Goal: Task Accomplishment & Management: Use online tool/utility

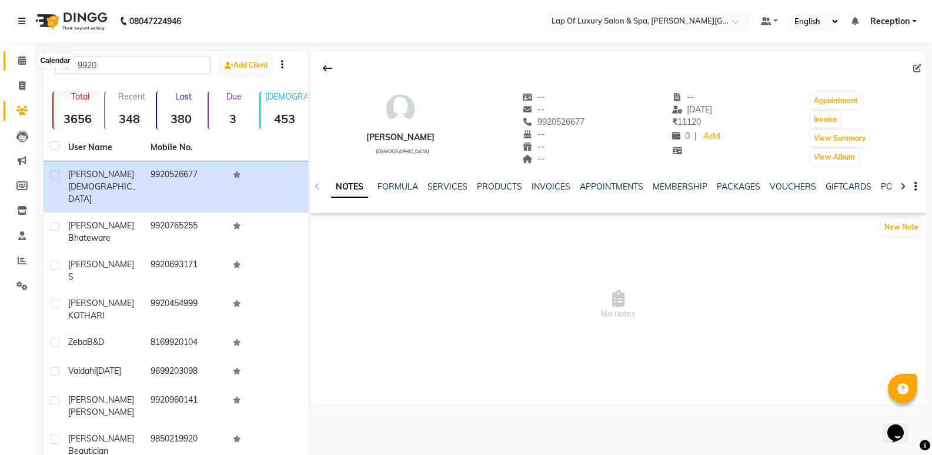
click at [16, 59] on span at bounding box center [22, 61] width 21 height 14
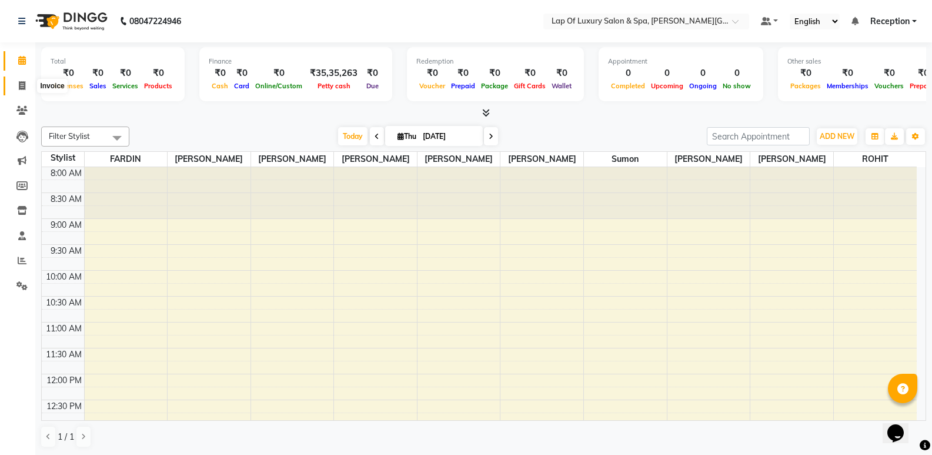
click at [24, 80] on span at bounding box center [22, 86] width 21 height 14
select select "service"
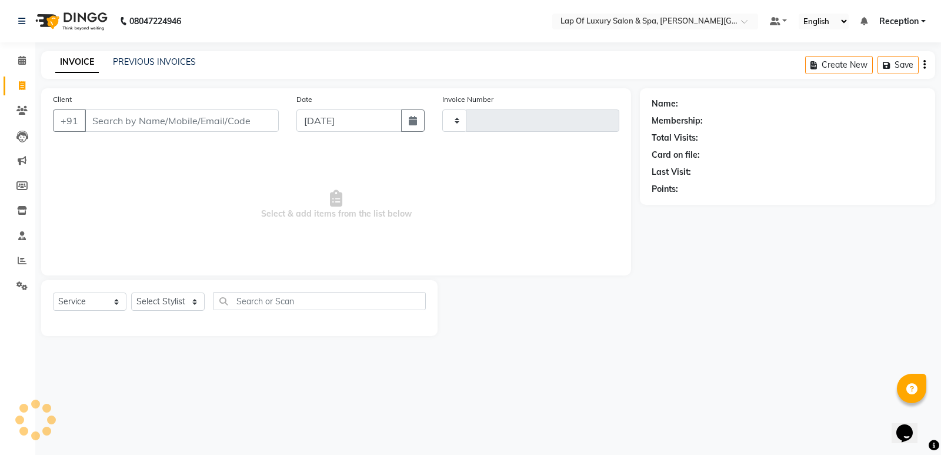
type input "1143"
select select "7511"
click at [229, 118] on input "Client" at bounding box center [182, 120] width 194 height 22
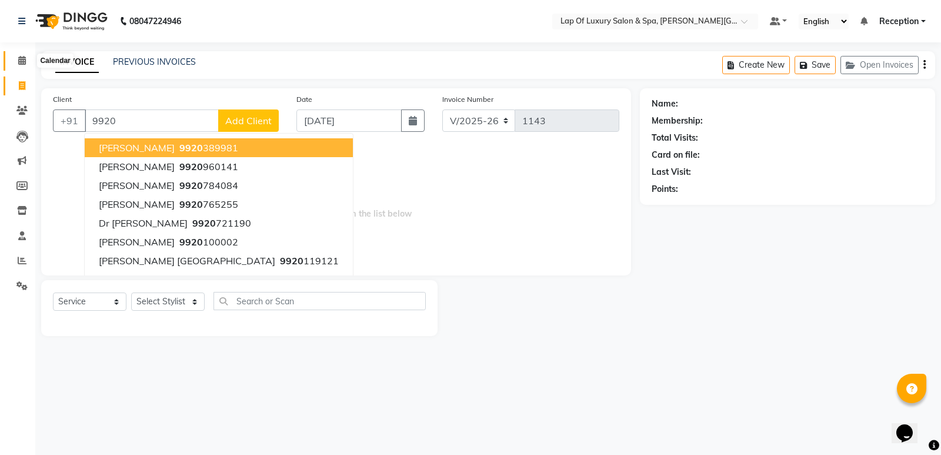
type input "9920"
click at [24, 62] on icon at bounding box center [22, 60] width 8 height 9
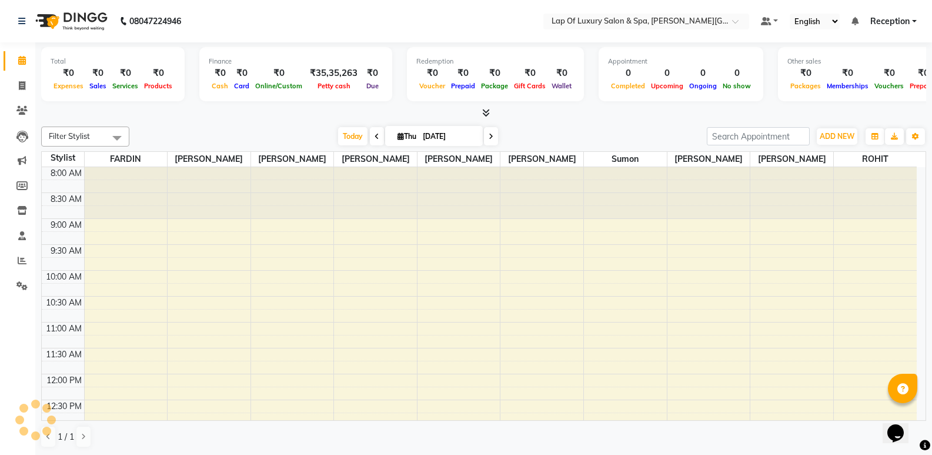
scroll to position [259, 0]
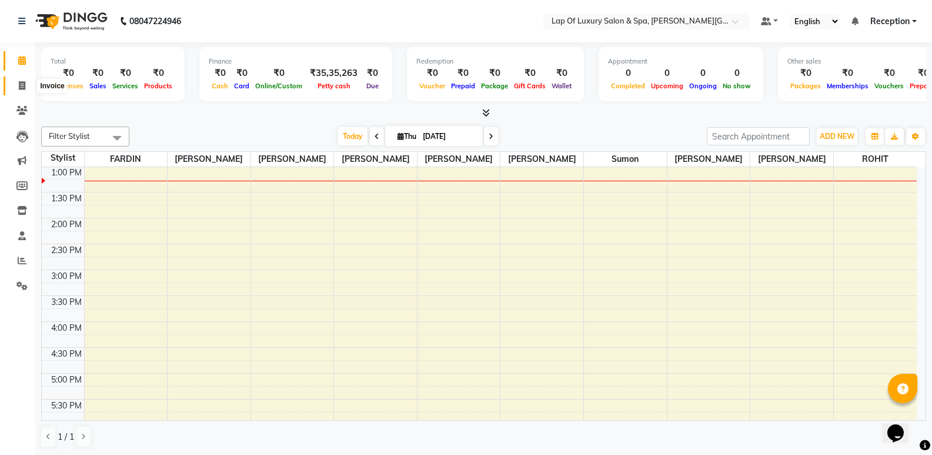
click at [28, 84] on span at bounding box center [22, 86] width 21 height 14
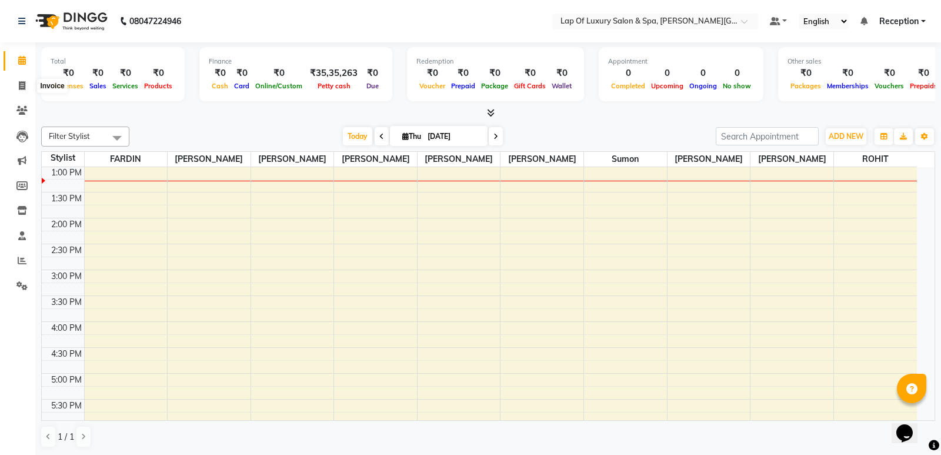
select select "7511"
select select "service"
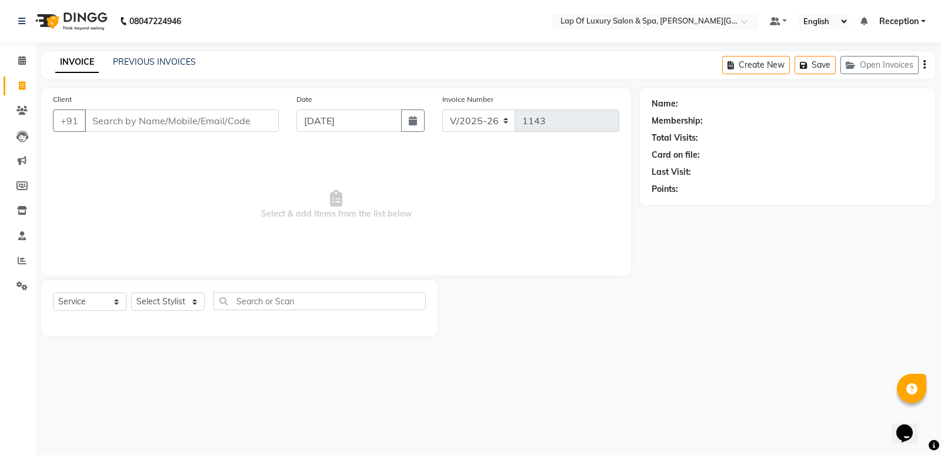
click at [126, 124] on input "Client" at bounding box center [182, 120] width 194 height 22
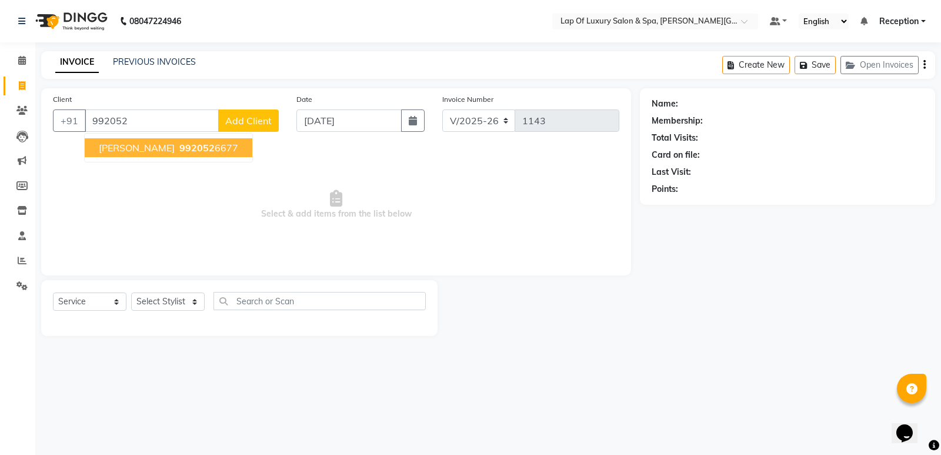
click at [179, 148] on span "992052" at bounding box center [196, 148] width 35 height 12
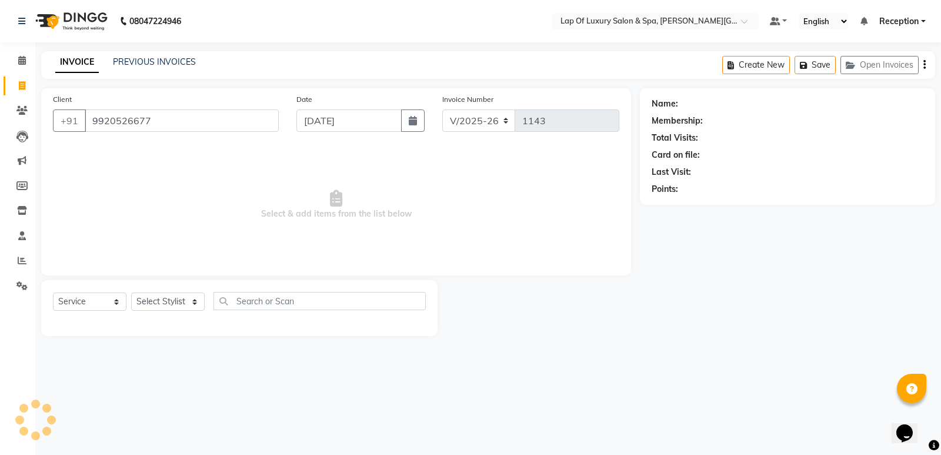
type input "9920526677"
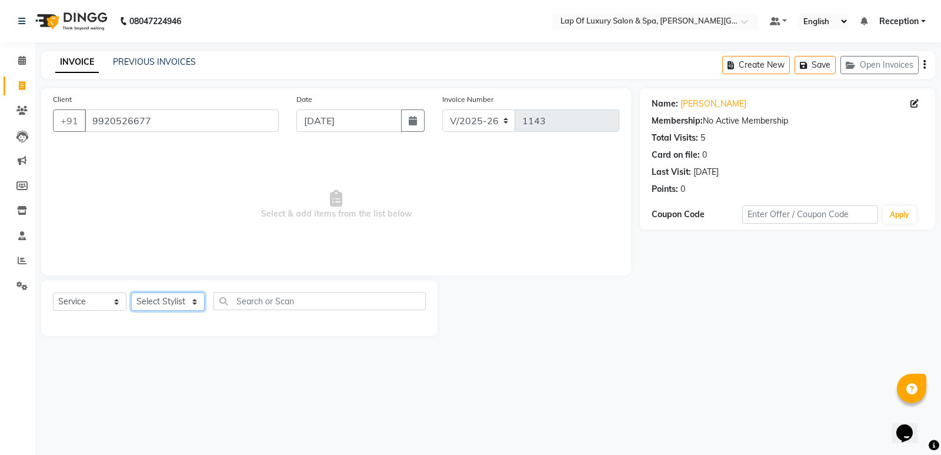
click at [157, 304] on select "Select Stylist [PERSON_NAME] [PERSON_NAME] [PERSON_NAME] Reception ROHIT [PERSO…" at bounding box center [168, 301] width 74 height 18
select select "66146"
click at [131, 292] on select "Select Stylist [PERSON_NAME] [PERSON_NAME] [PERSON_NAME] Reception ROHIT [PERSO…" at bounding box center [168, 301] width 74 height 18
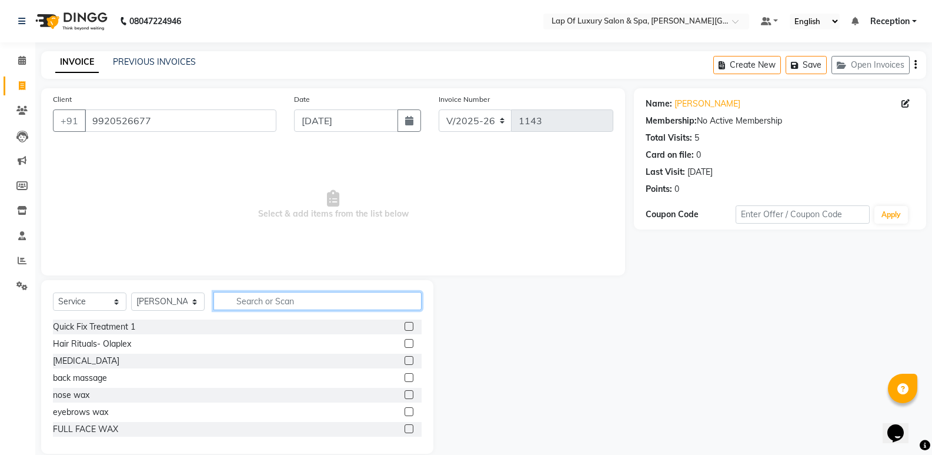
click at [269, 307] on input "text" at bounding box center [318, 301] width 208 height 18
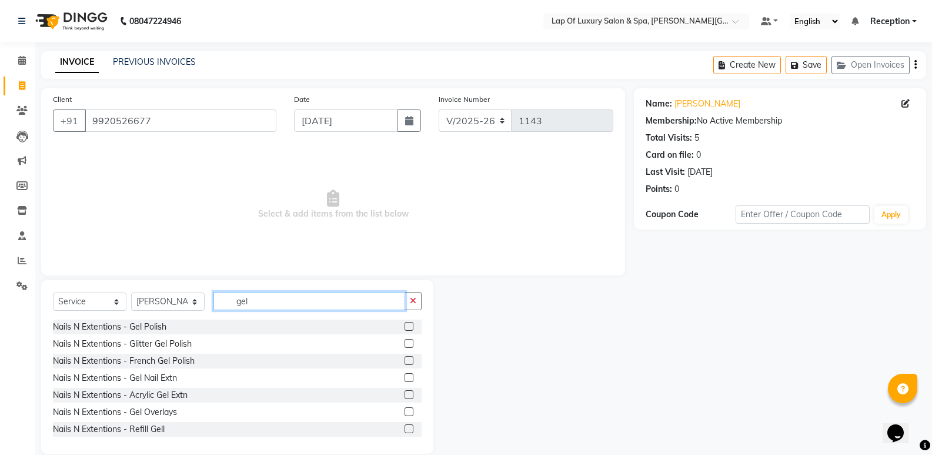
type input "gel"
click at [132, 334] on div "Nails N Extentions - Gel Polish" at bounding box center [237, 326] width 369 height 15
click at [144, 324] on div "Nails N Extentions - Gel Polish" at bounding box center [110, 327] width 114 height 12
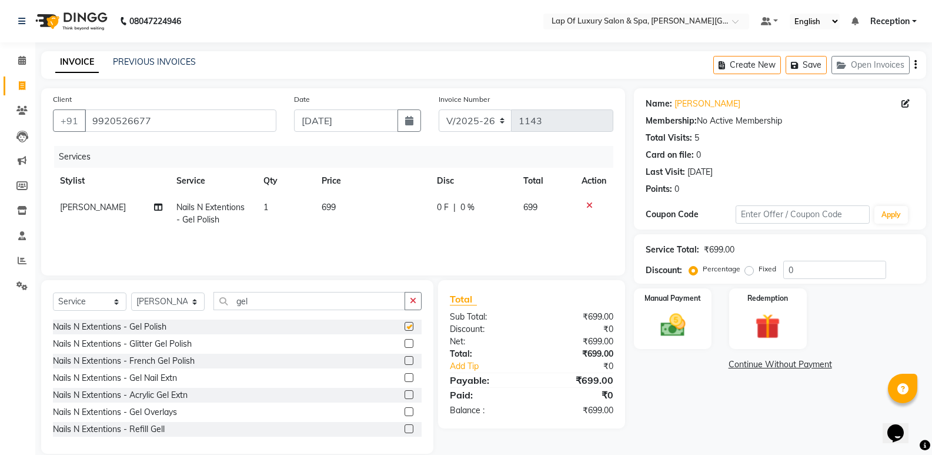
checkbox input "false"
click at [354, 202] on td "699" at bounding box center [372, 213] width 115 height 39
select select "66146"
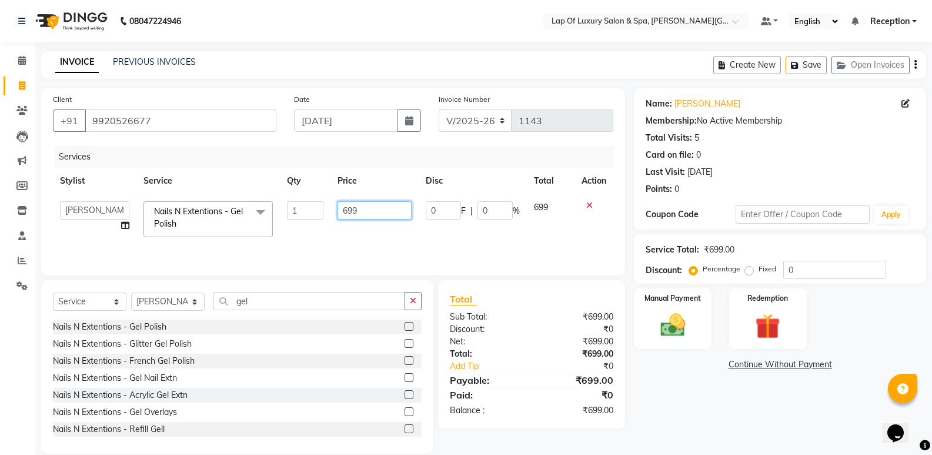
click at [358, 202] on input "699" at bounding box center [375, 210] width 74 height 18
type input "6"
type input "500"
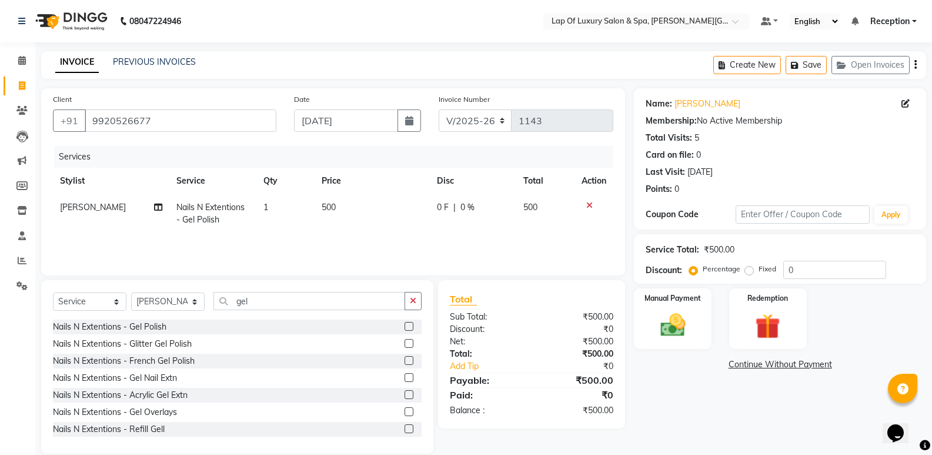
click at [331, 239] on div "Services Stylist Service Qty Price Disc Total Action [PERSON_NAME] Nails N Exte…" at bounding box center [333, 205] width 561 height 118
click at [668, 327] on img at bounding box center [673, 325] width 42 height 30
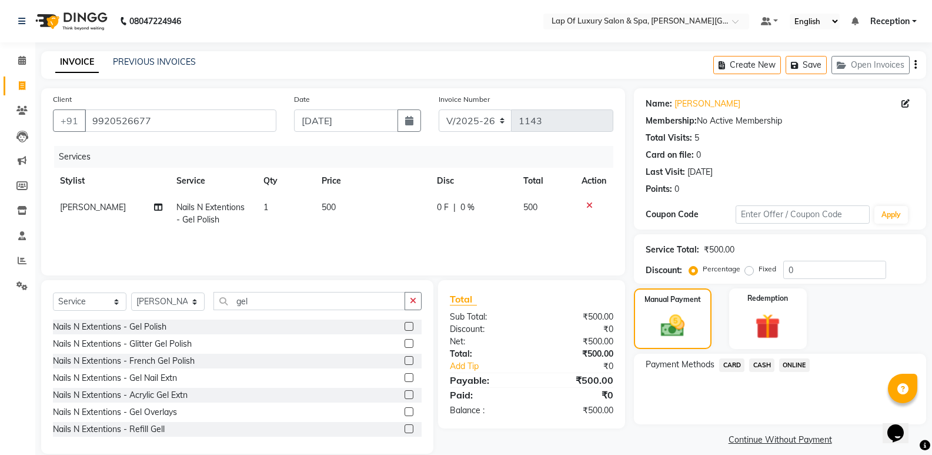
click at [758, 364] on span "CASH" at bounding box center [761, 365] width 25 height 14
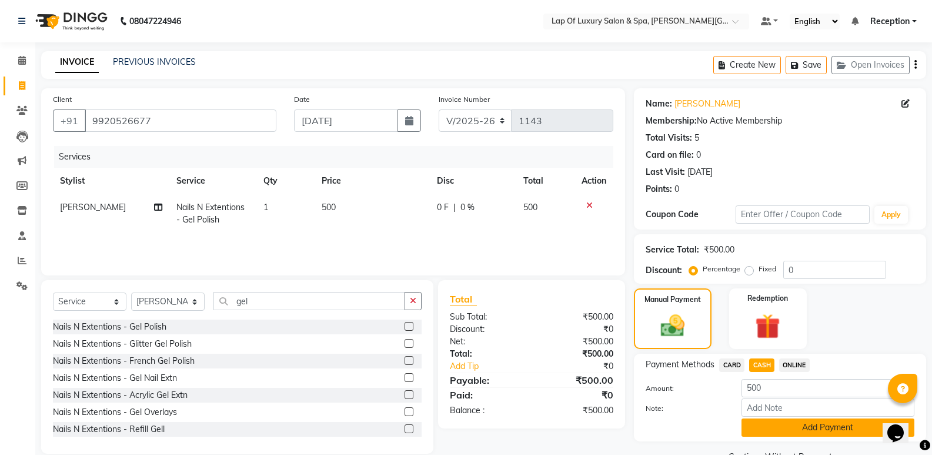
click at [763, 421] on button "Add Payment" at bounding box center [828, 427] width 173 height 18
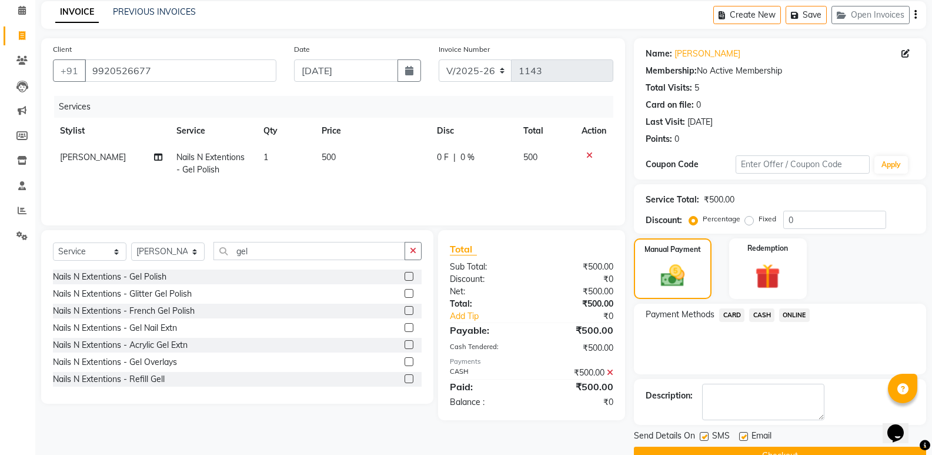
scroll to position [78, 0]
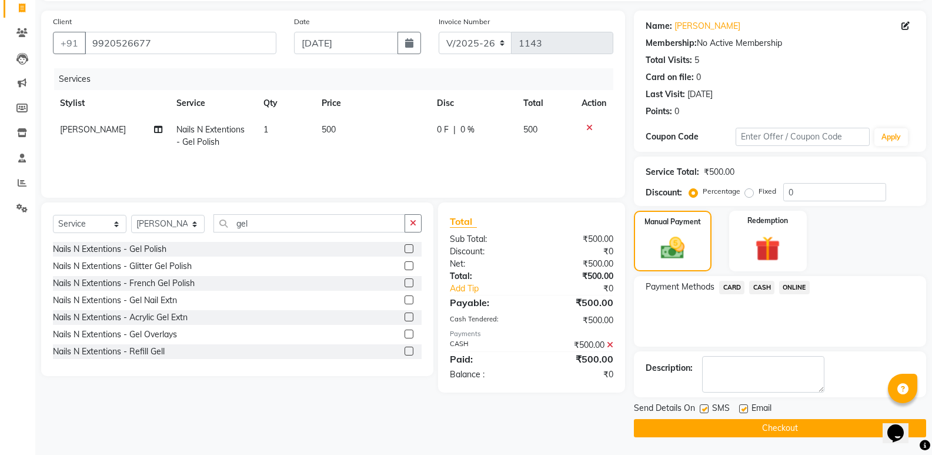
click at [741, 407] on label at bounding box center [743, 408] width 9 height 9
click at [741, 407] on input "checkbox" at bounding box center [743, 409] width 8 height 8
checkbox input "false"
click at [703, 408] on label at bounding box center [704, 408] width 9 height 9
click at [703, 408] on input "checkbox" at bounding box center [704, 409] width 8 height 8
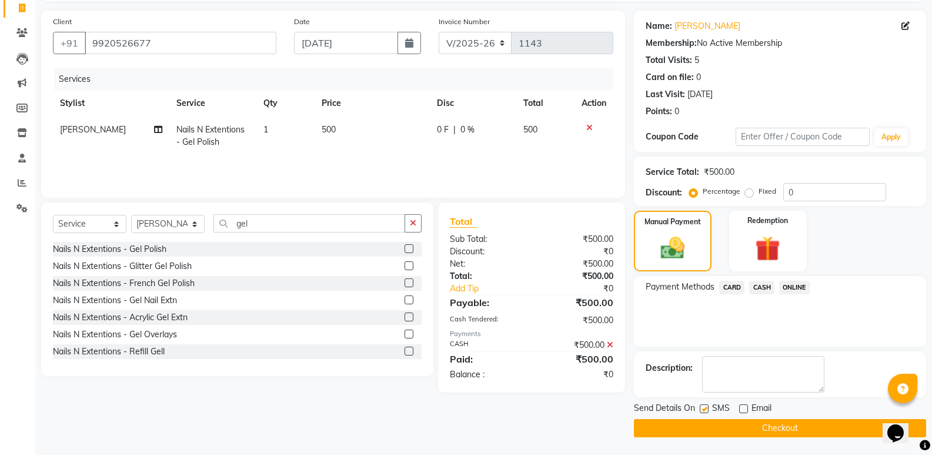
checkbox input "false"
click at [696, 432] on button "Checkout" at bounding box center [780, 428] width 292 height 18
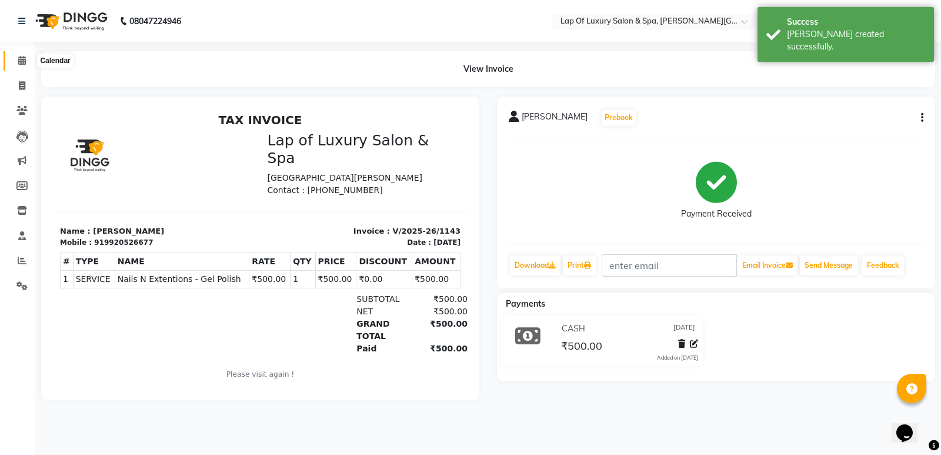
click at [25, 66] on span at bounding box center [22, 61] width 21 height 14
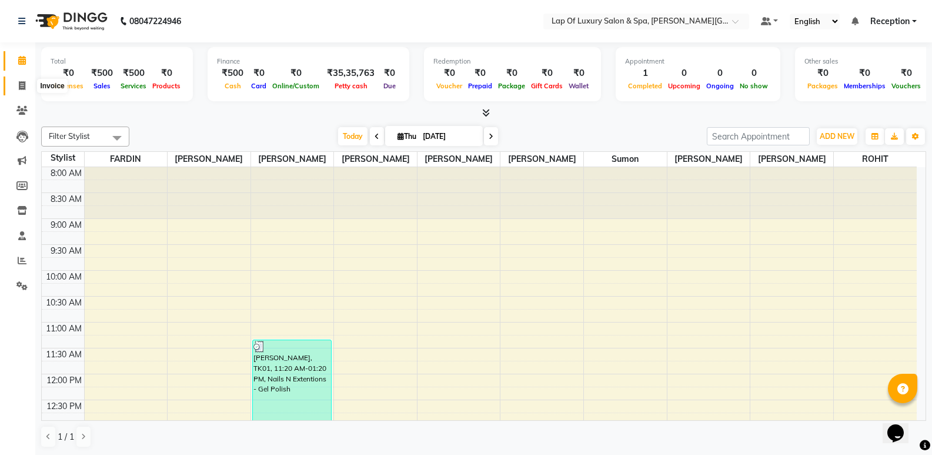
click at [24, 84] on icon at bounding box center [22, 85] width 6 height 9
select select "7511"
select select "service"
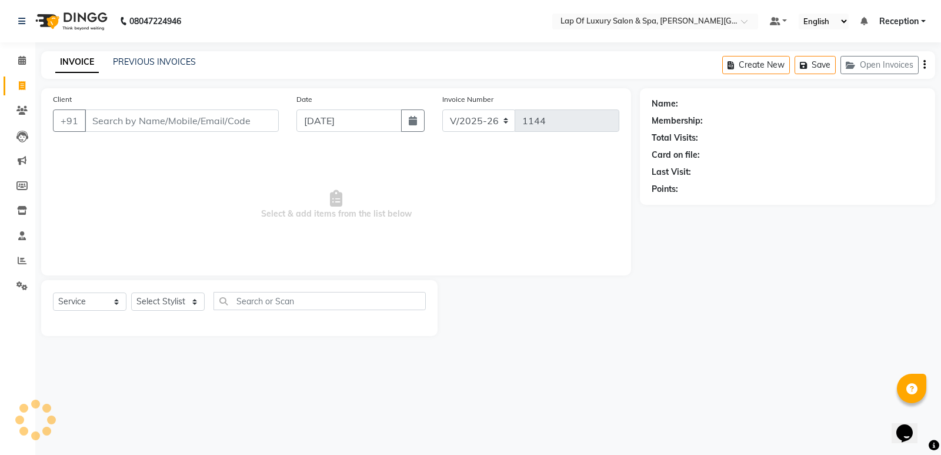
click at [161, 124] on input "Client" at bounding box center [182, 120] width 194 height 22
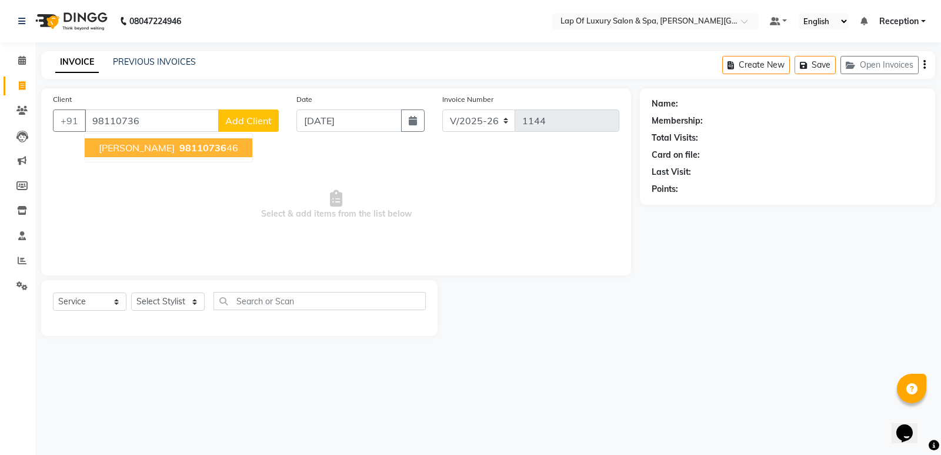
click at [184, 144] on span "98110736" at bounding box center [202, 148] width 47 height 12
type input "9811073646"
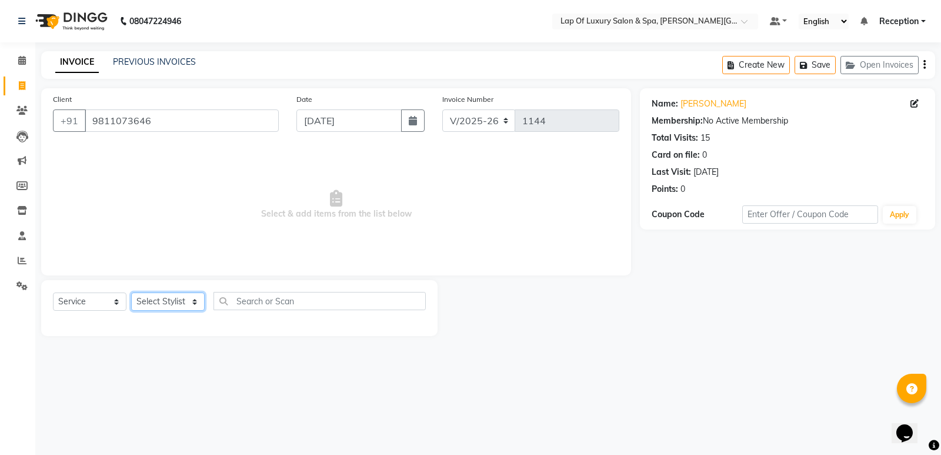
click at [160, 298] on select "Select Stylist [PERSON_NAME] [PERSON_NAME] [PERSON_NAME] Reception ROHIT [PERSO…" at bounding box center [168, 301] width 74 height 18
select select "79132"
click at [131, 292] on select "Select Stylist [PERSON_NAME] [PERSON_NAME] [PERSON_NAME] Reception ROHIT [PERSO…" at bounding box center [168, 301] width 74 height 18
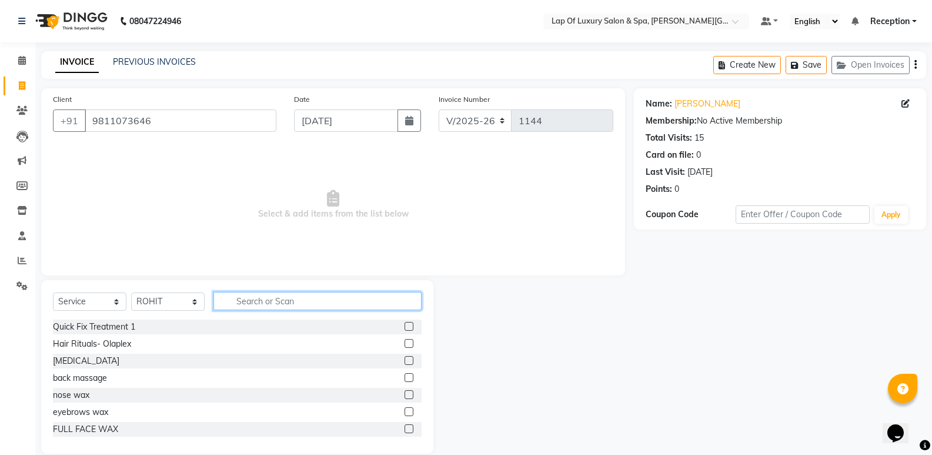
click at [248, 295] on input "text" at bounding box center [318, 301] width 208 height 18
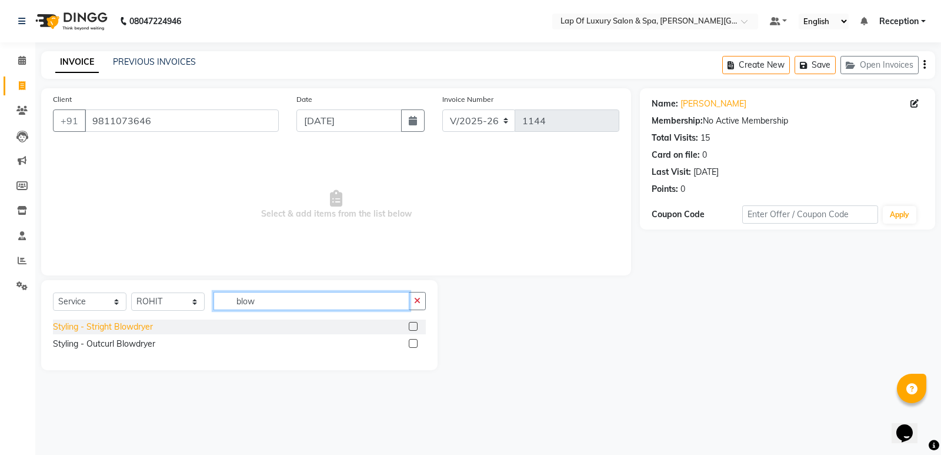
type input "blow"
click at [76, 331] on div "Styling - Stright Blowdryer" at bounding box center [103, 327] width 100 height 12
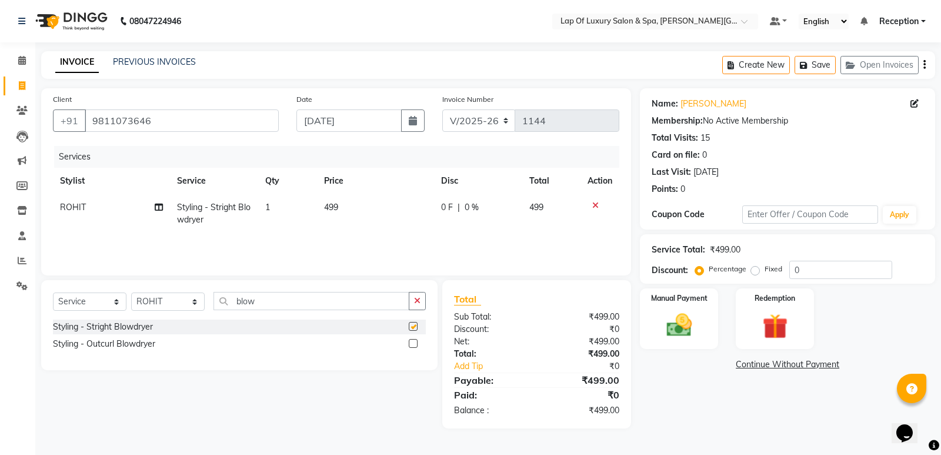
checkbox input "false"
click at [327, 219] on td "499" at bounding box center [375, 213] width 117 height 39
select select "79132"
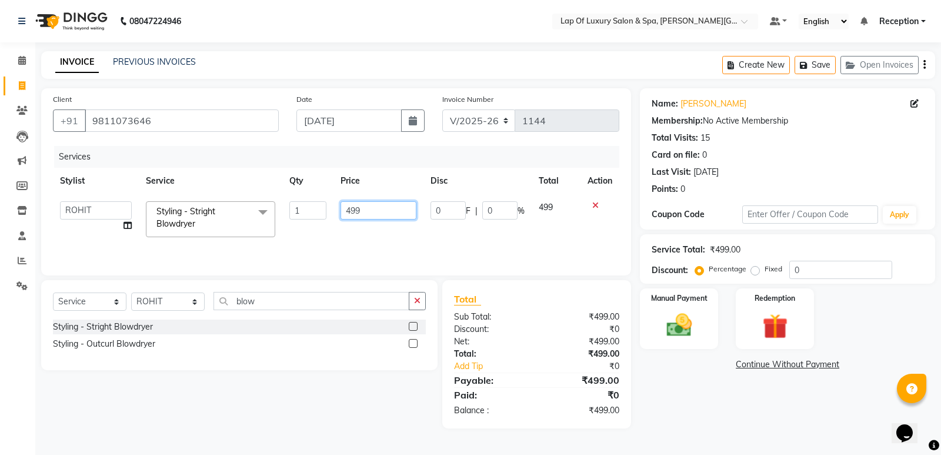
click at [387, 203] on input "499" at bounding box center [379, 210] width 76 height 18
type input "4"
type input "600"
click at [669, 386] on div "Name: [PERSON_NAME] Membership: No Active Membership Total Visits: 15 Card on f…" at bounding box center [792, 258] width 304 height 340
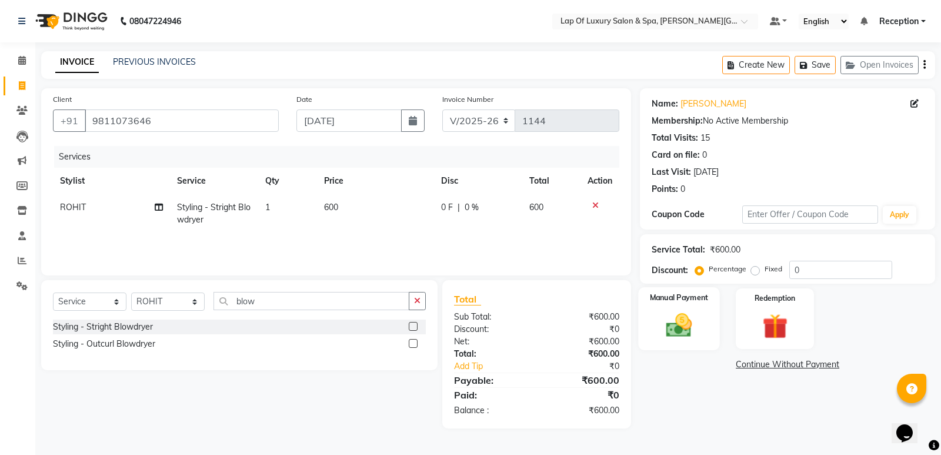
click at [676, 325] on img at bounding box center [679, 325] width 42 height 30
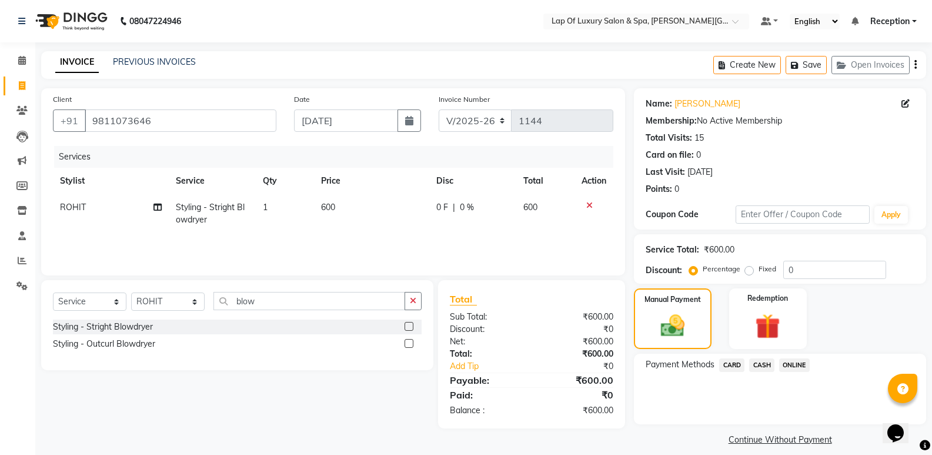
drag, startPoint x: 764, startPoint y: 364, endPoint x: 768, endPoint y: 373, distance: 9.5
click at [766, 369] on span "CASH" at bounding box center [761, 365] width 25 height 14
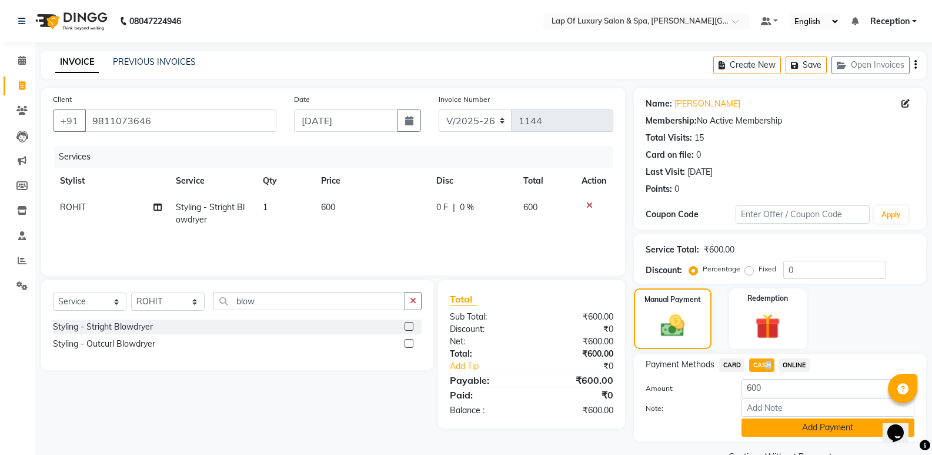
click at [795, 419] on button "Add Payment" at bounding box center [828, 427] width 173 height 18
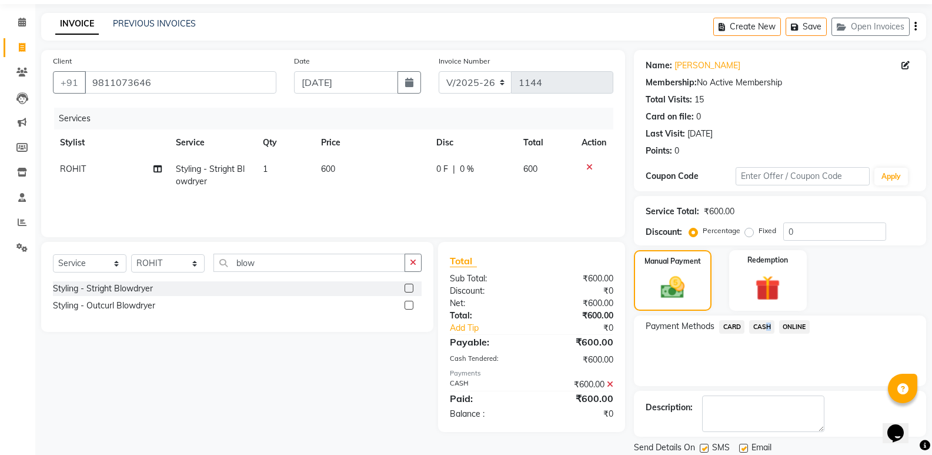
scroll to position [78, 0]
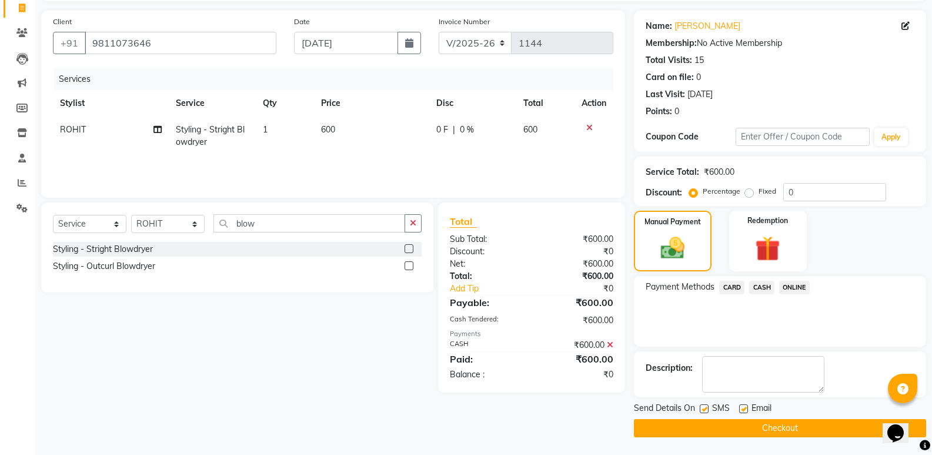
click at [739, 410] on label at bounding box center [743, 408] width 9 height 9
click at [739, 410] on input "checkbox" at bounding box center [743, 409] width 8 height 8
checkbox input "false"
click at [696, 424] on button "Checkout" at bounding box center [780, 428] width 292 height 18
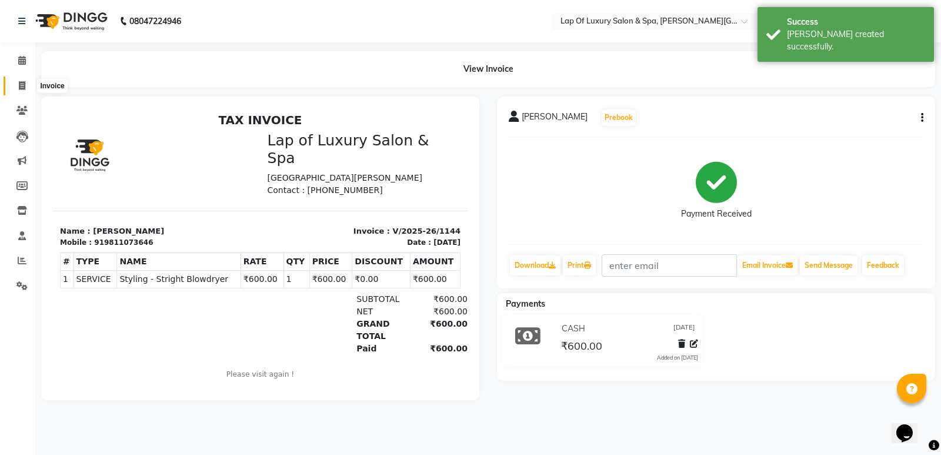
click at [24, 88] on icon at bounding box center [22, 85] width 6 height 9
select select "7511"
select select "service"
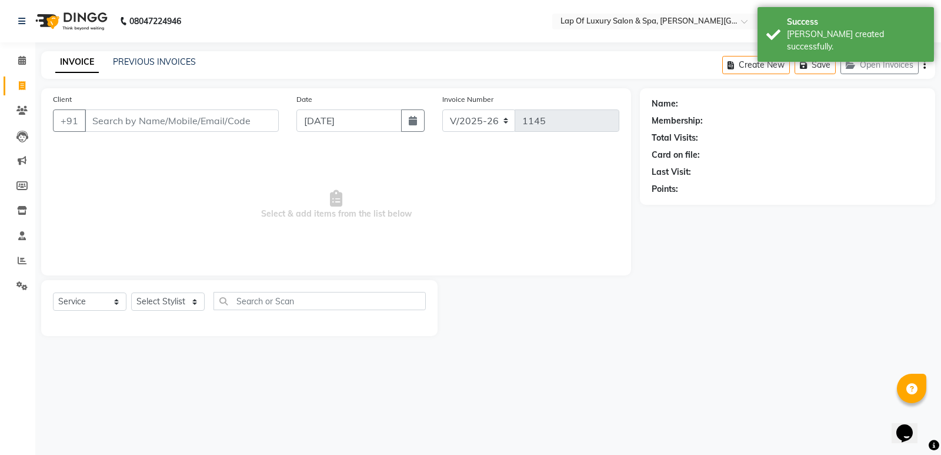
click at [123, 122] on input "Client" at bounding box center [182, 120] width 194 height 22
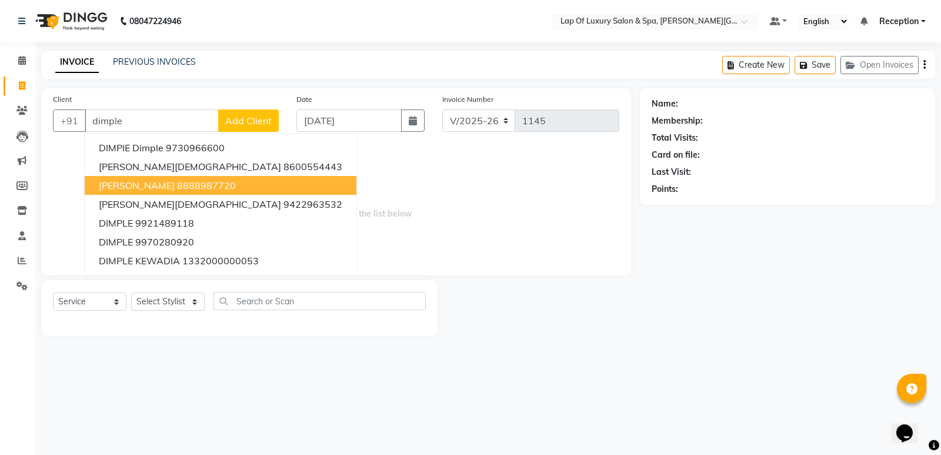
click at [208, 180] on ngb-highlight "8888987720" at bounding box center [206, 185] width 59 height 12
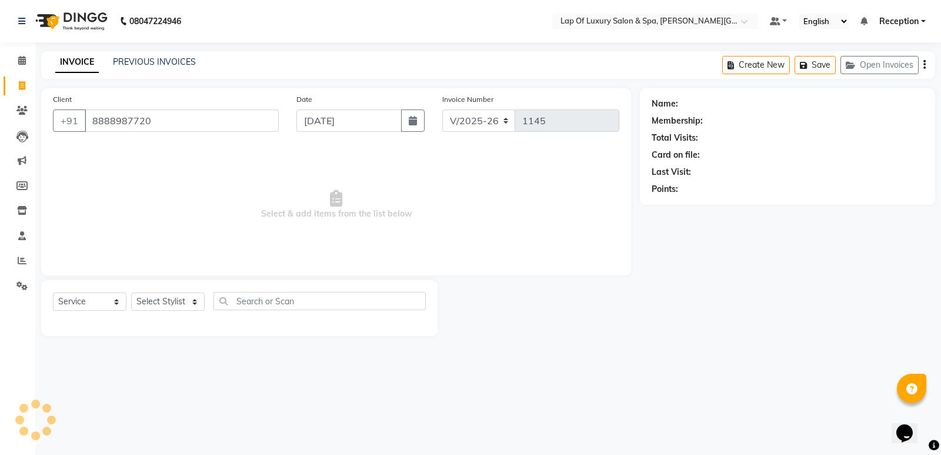
type input "8888987720"
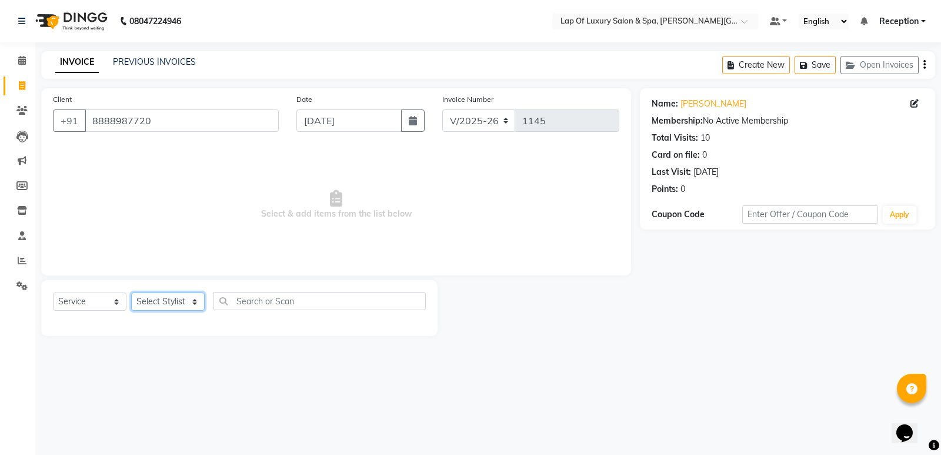
click at [129, 308] on div "Select Service Product Membership Package Voucher Prepaid Gift Card Select Styl…" at bounding box center [239, 306] width 373 height 28
select select "66146"
click at [131, 292] on select "Select Stylist [PERSON_NAME] [PERSON_NAME] [PERSON_NAME] Reception ROHIT [PERSO…" at bounding box center [168, 301] width 74 height 18
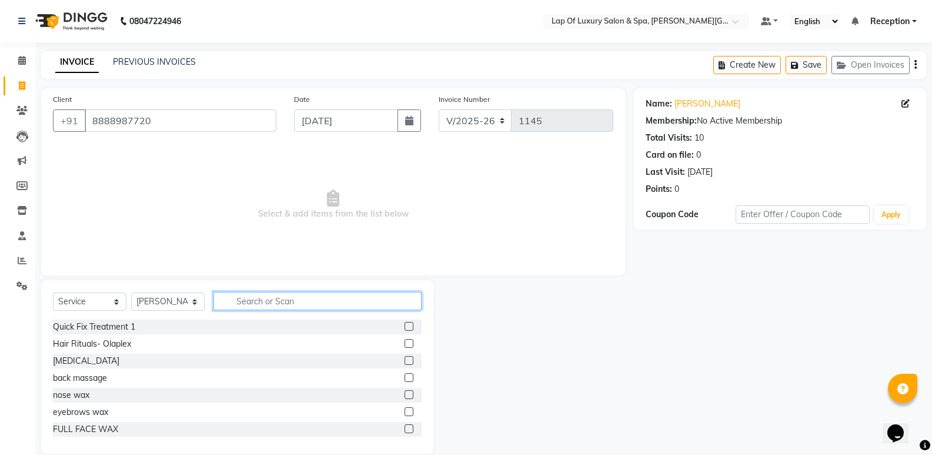
click at [269, 305] on input "text" at bounding box center [318, 301] width 208 height 18
type input "full"
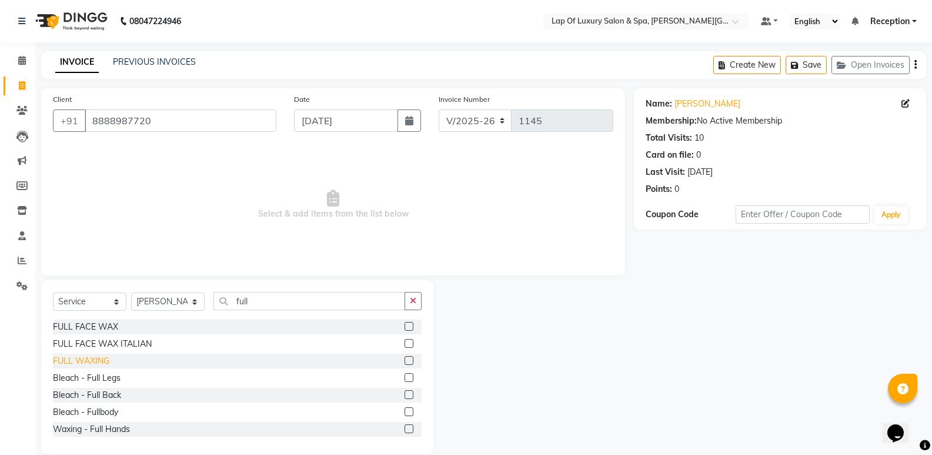
click at [84, 359] on div "FULL WAXING" at bounding box center [81, 361] width 56 height 12
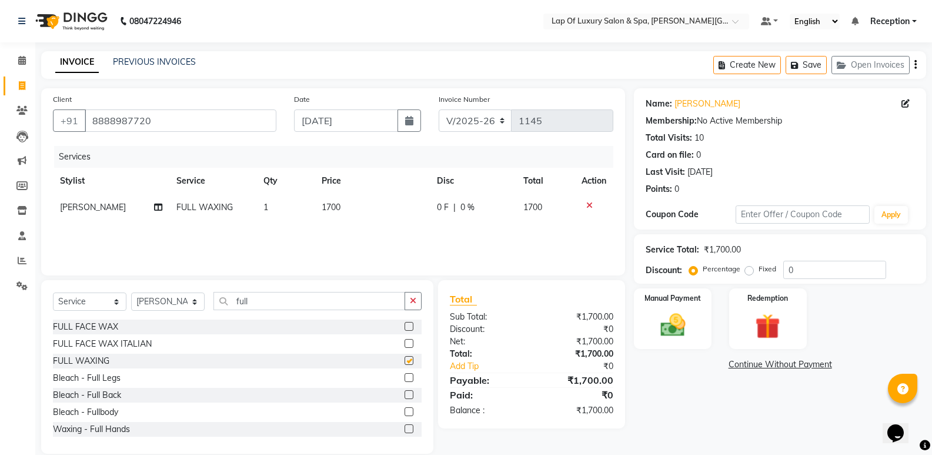
checkbox input "false"
click at [675, 325] on img at bounding box center [673, 325] width 42 height 30
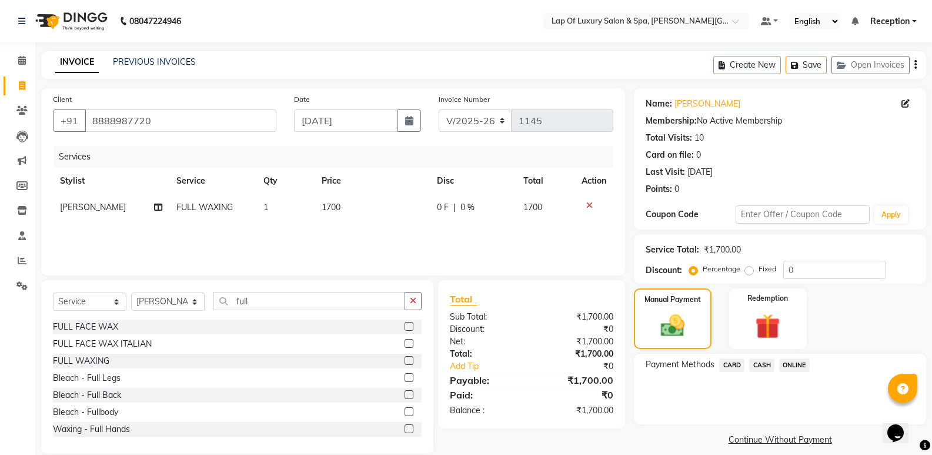
click at [763, 358] on span "CASH" at bounding box center [761, 365] width 25 height 14
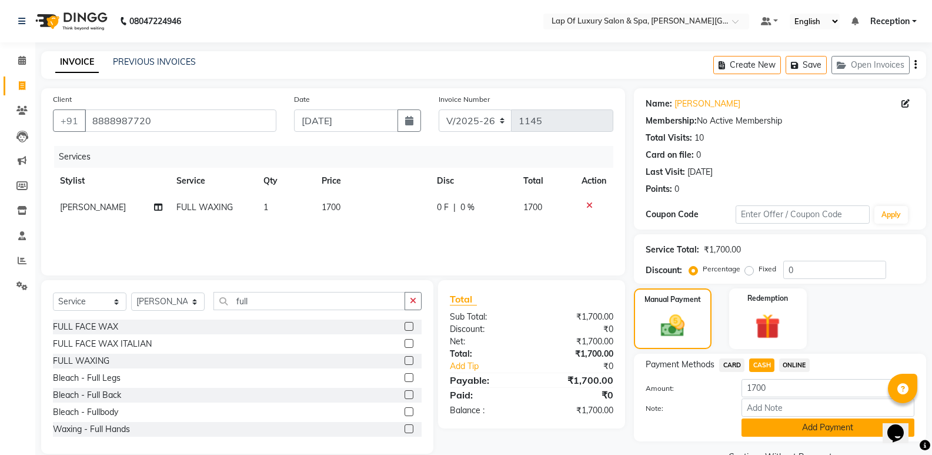
click at [796, 429] on button "Add Payment" at bounding box center [828, 427] width 173 height 18
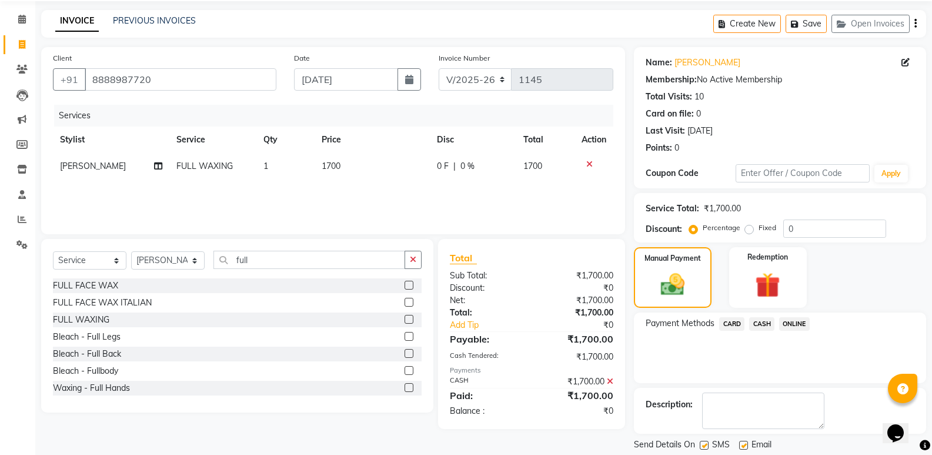
scroll to position [78, 0]
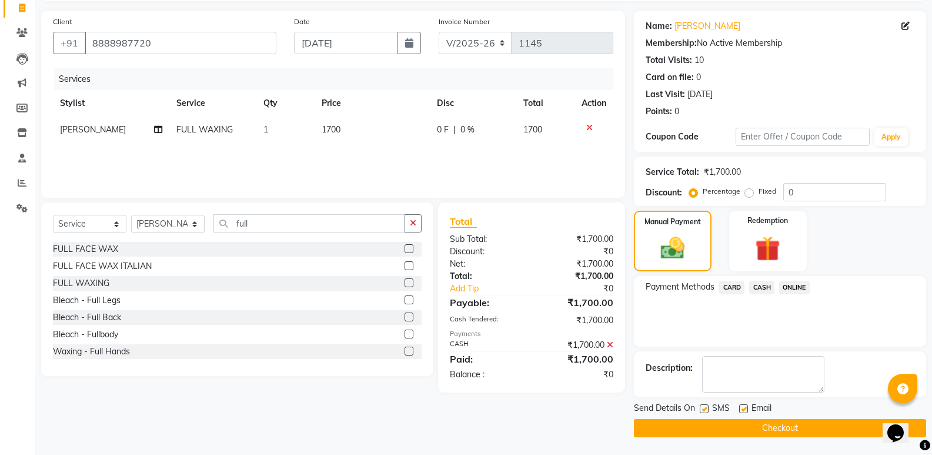
click at [745, 409] on label at bounding box center [743, 408] width 9 height 9
click at [745, 409] on input "checkbox" at bounding box center [743, 409] width 8 height 8
checkbox input "false"
click at [732, 432] on button "Checkout" at bounding box center [780, 428] width 292 height 18
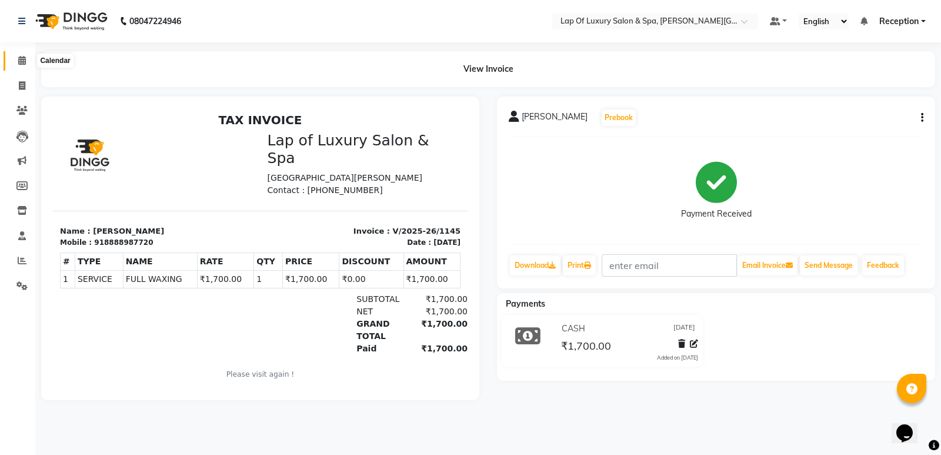
click at [16, 56] on span at bounding box center [22, 61] width 21 height 14
